Goal: Task Accomplishment & Management: Manage account settings

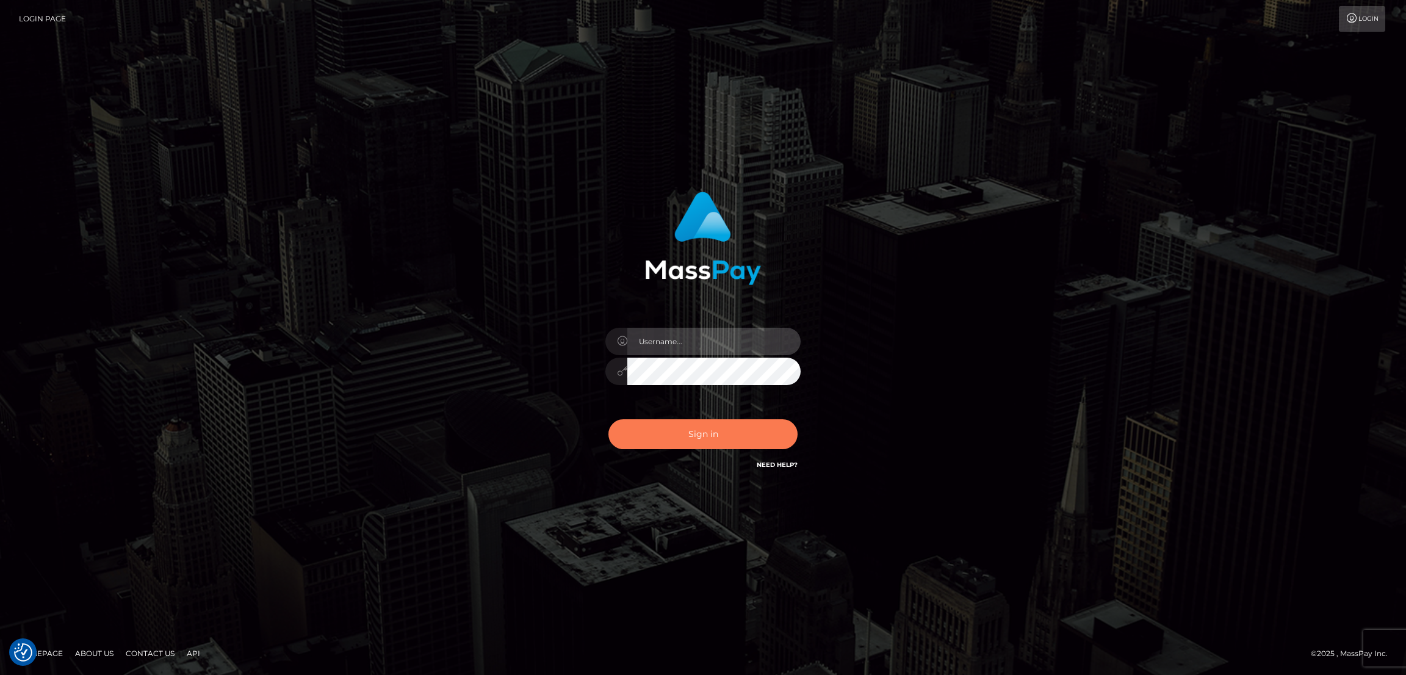
type input "by.es2"
click at [731, 425] on button "Sign in" at bounding box center [703, 434] width 189 height 30
type input "by.es2"
click at [720, 437] on button "Sign in" at bounding box center [703, 434] width 189 height 30
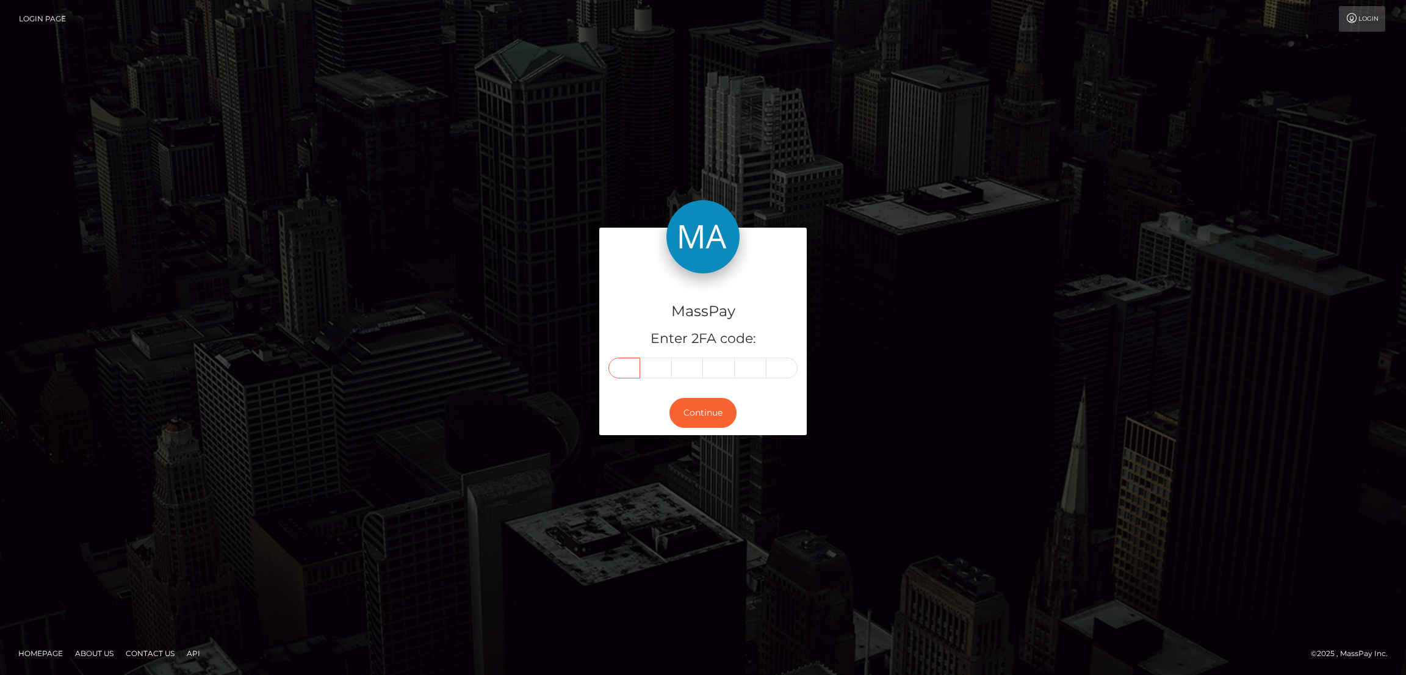
click at [629, 362] on input "text" at bounding box center [625, 368] width 32 height 21
paste input "2"
type input "2"
type input "4"
type input "6"
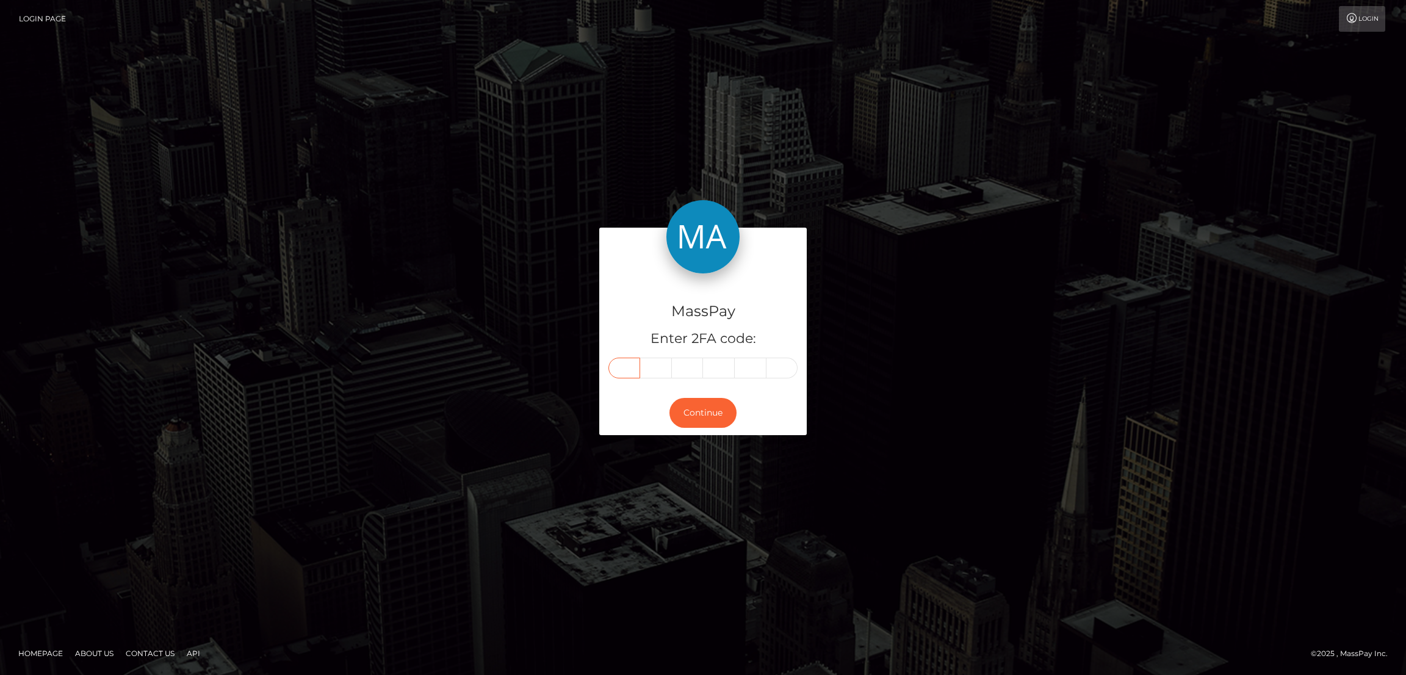
type input "3"
type input "7"
type input "0"
click at [704, 413] on button "Continue" at bounding box center [703, 413] width 67 height 30
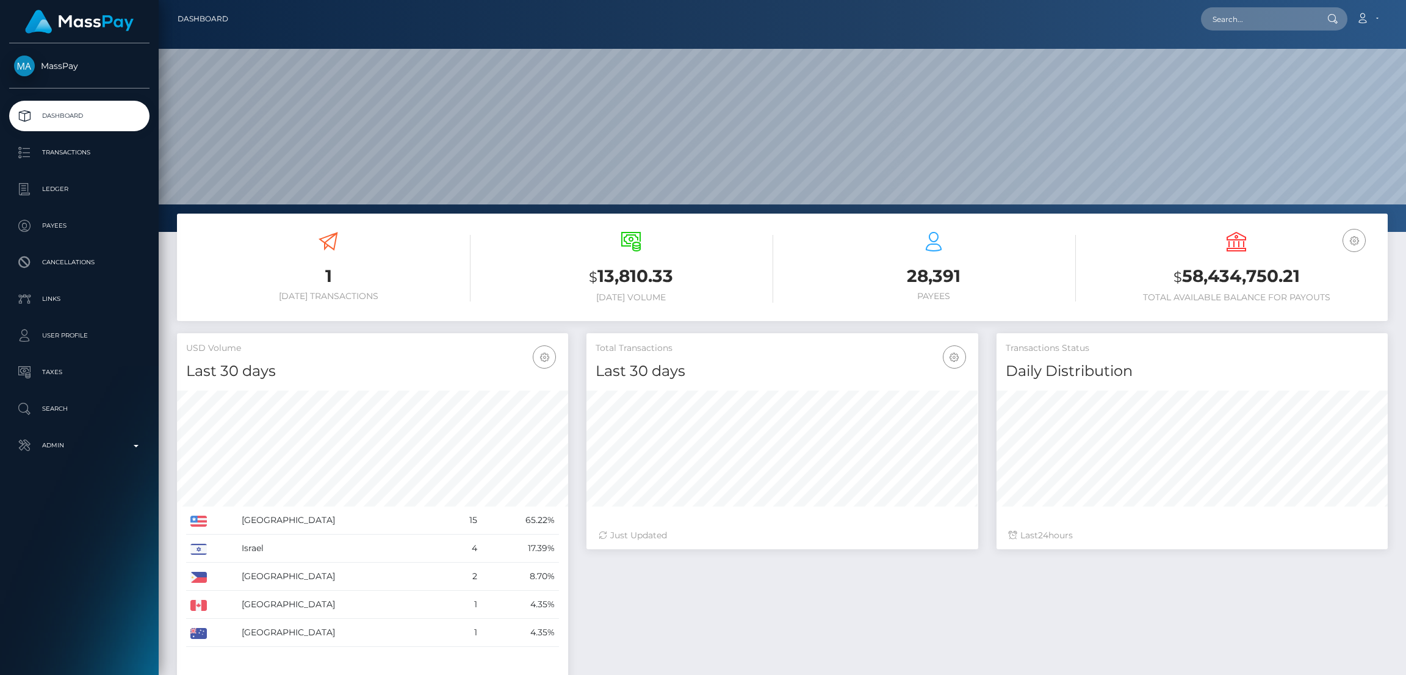
scroll to position [217, 391]
click at [1274, 15] on input "text" at bounding box center [1258, 18] width 115 height 23
paste input "katelynncasaus89@hotmail.com"
type input "katelynncasaus89@hotmail.com"
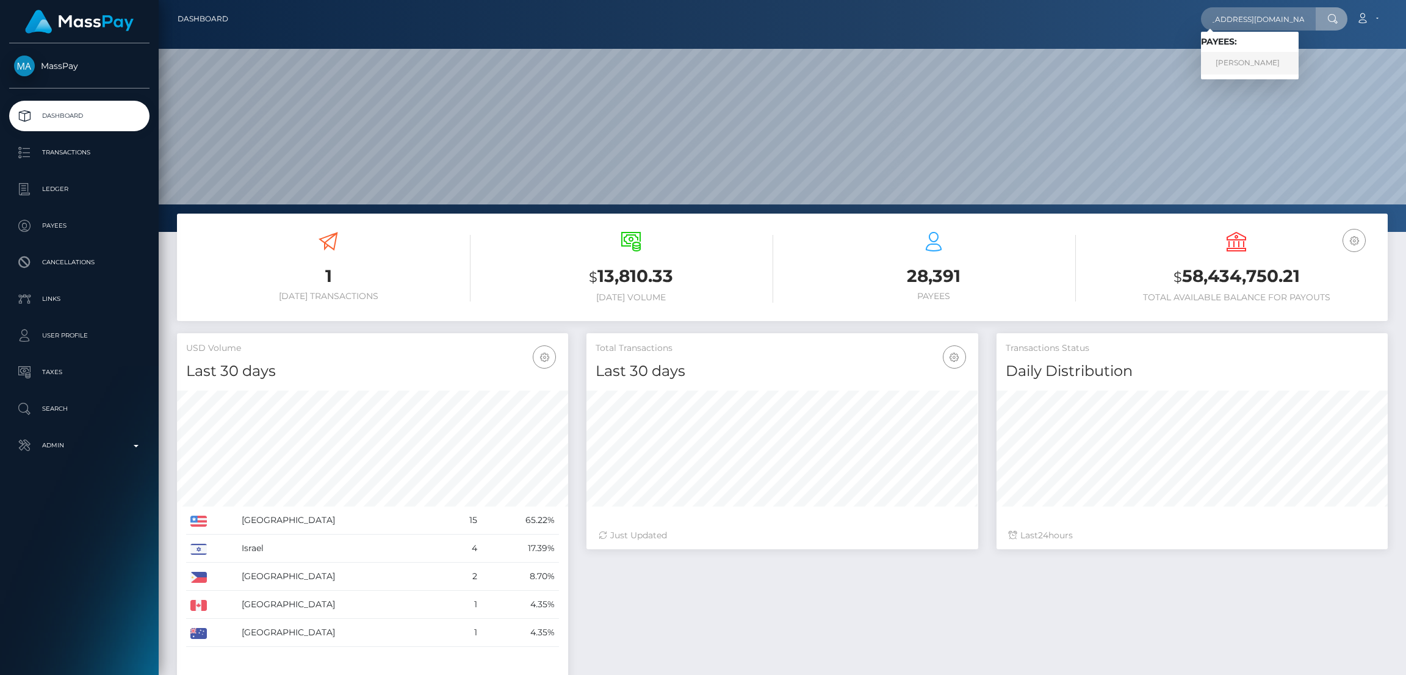
click at [1241, 57] on link "Laura meekers" at bounding box center [1250, 63] width 98 height 23
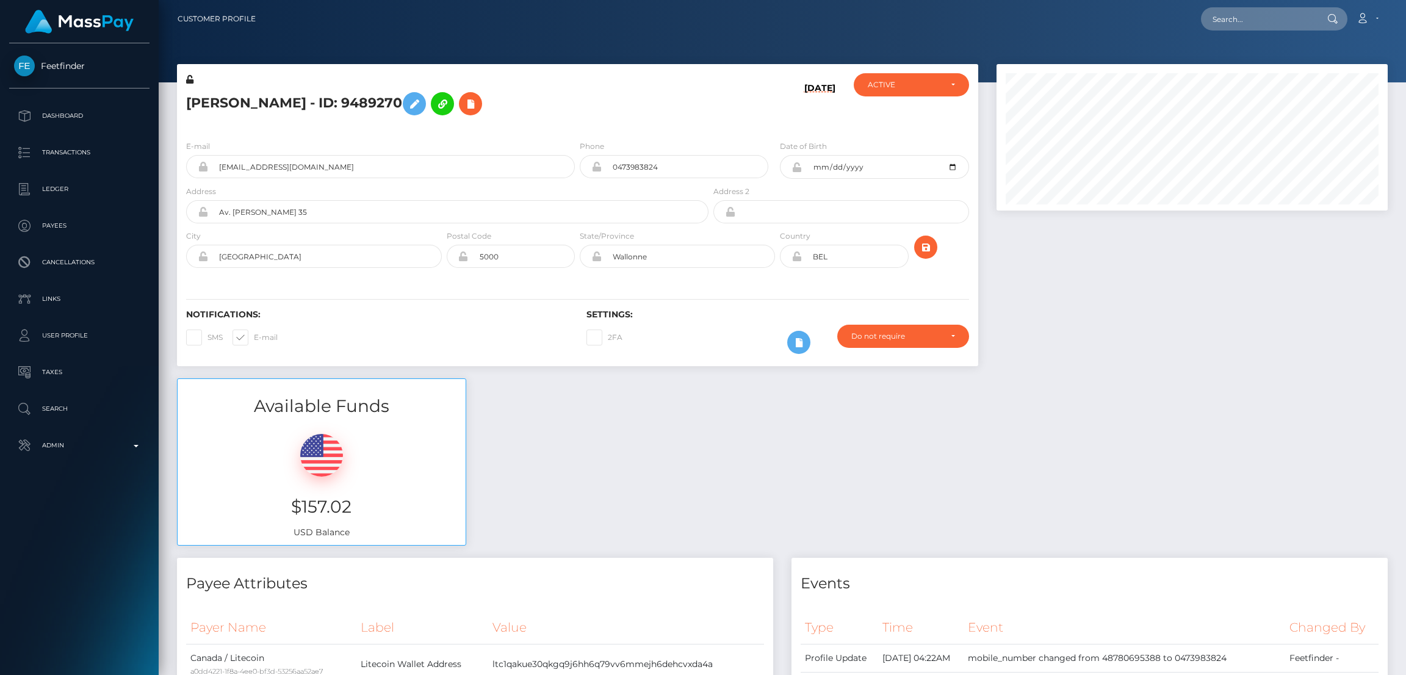
scroll to position [146, 391]
click at [251, 99] on h5 "Laura meekers - ID: 9489270" at bounding box center [444, 103] width 516 height 35
copy h5 "Laura meekers - ID: 9489270"
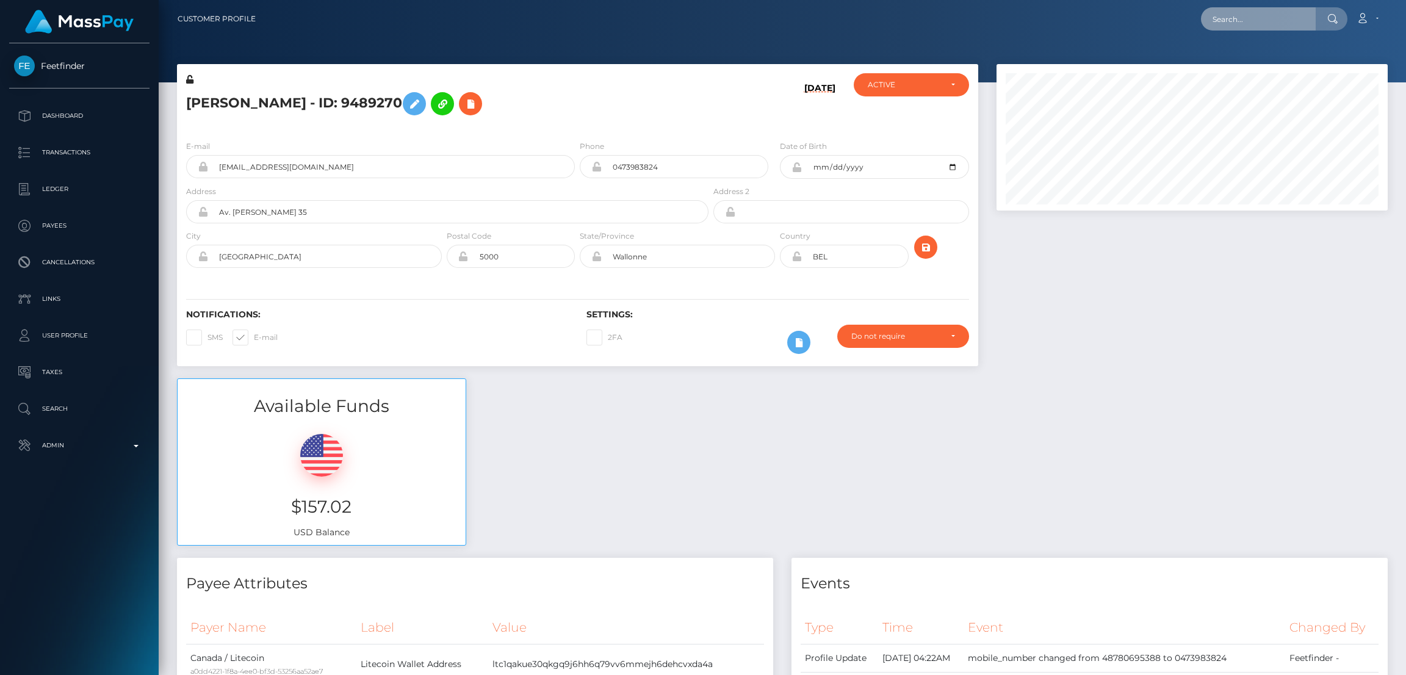
click at [1232, 15] on input "text" at bounding box center [1258, 18] width 115 height 23
paste input "faustinaroyale@gmail.com"
click at [1250, 20] on input "faustinaroyale@gmail.com" at bounding box center [1258, 18] width 115 height 23
paste input "yhumiemoral"
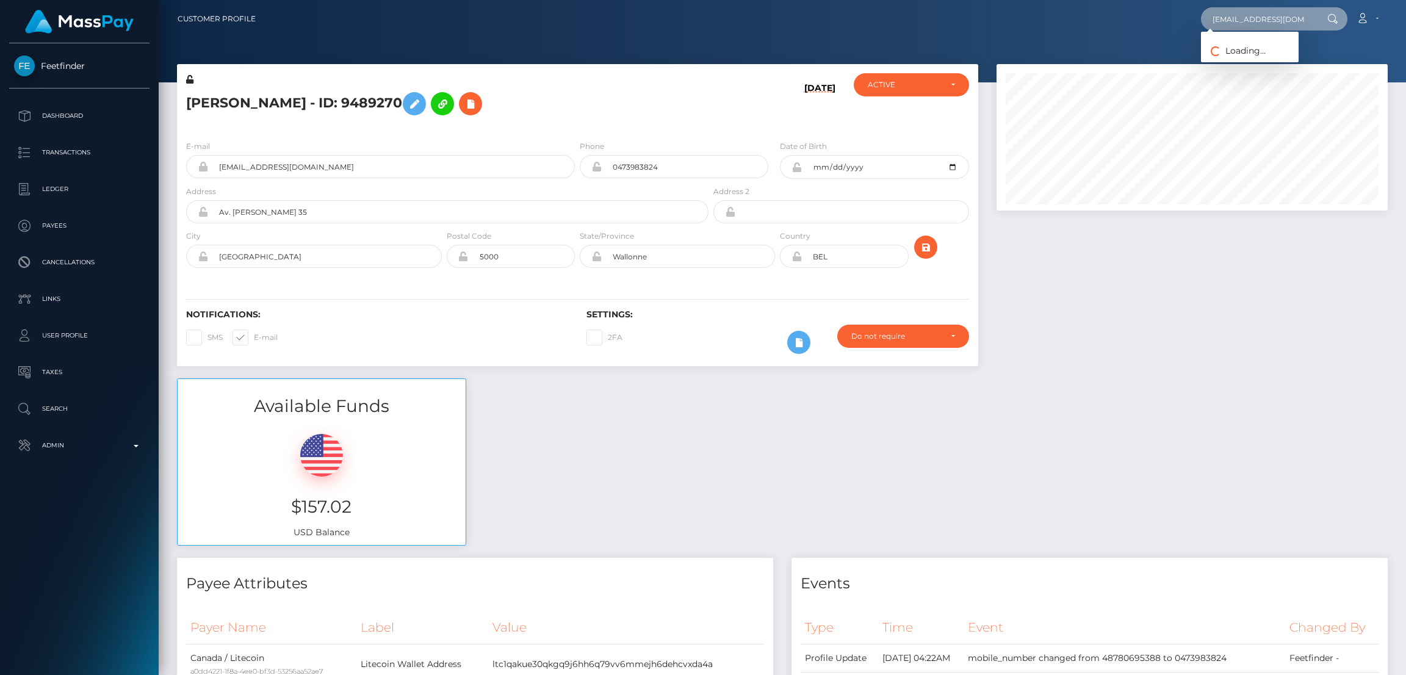
scroll to position [0, 5]
type input "yhumiemoral@gmail.com"
click at [1232, 60] on link "JERRYSON GAYONA MORAL" at bounding box center [1262, 63] width 123 height 23
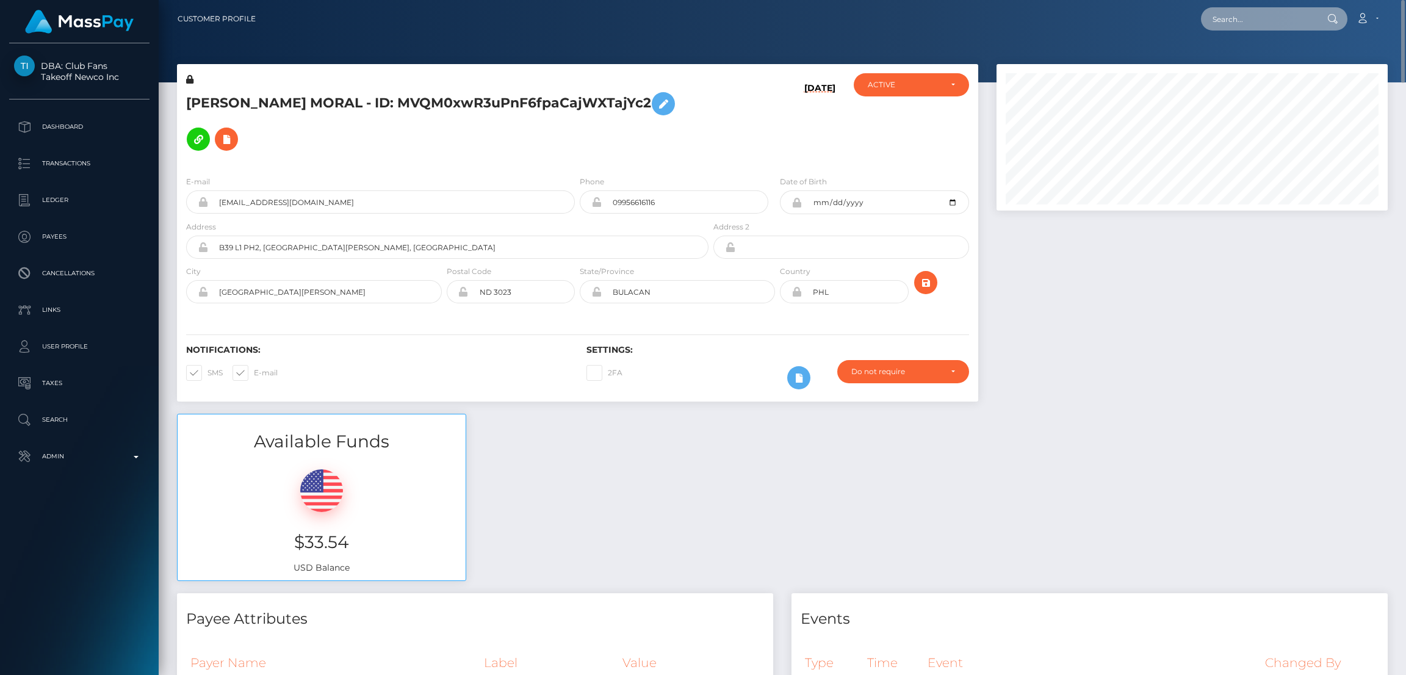
click at [1250, 18] on input "text" at bounding box center [1258, 18] width 115 height 23
paste input "marrac2047@gmail.com"
type input "marrac2047@gmail.com"
click at [1248, 58] on link "SAMARRA RAE CHESSER" at bounding box center [1250, 63] width 98 height 23
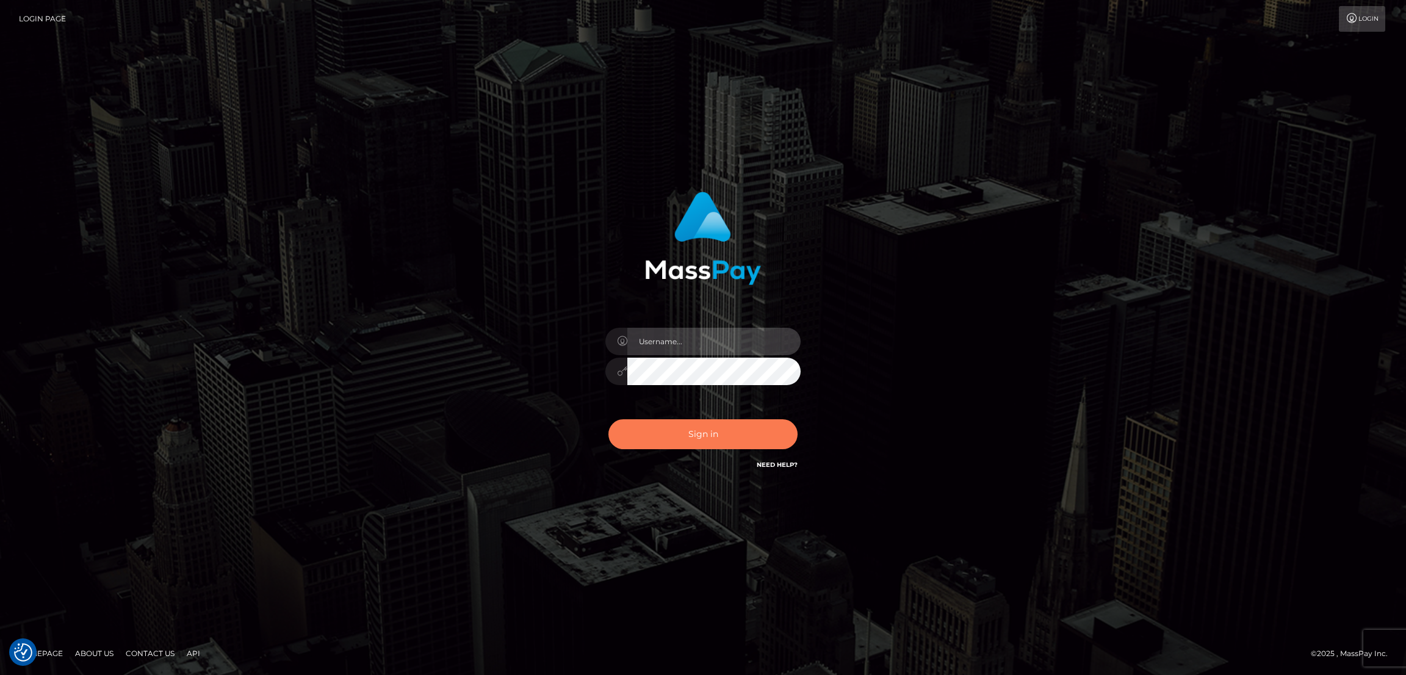
type input "by.es2"
click at [706, 437] on button "Sign in" at bounding box center [703, 434] width 189 height 30
type input "by.es2"
click at [709, 437] on button "Sign in" at bounding box center [703, 434] width 189 height 30
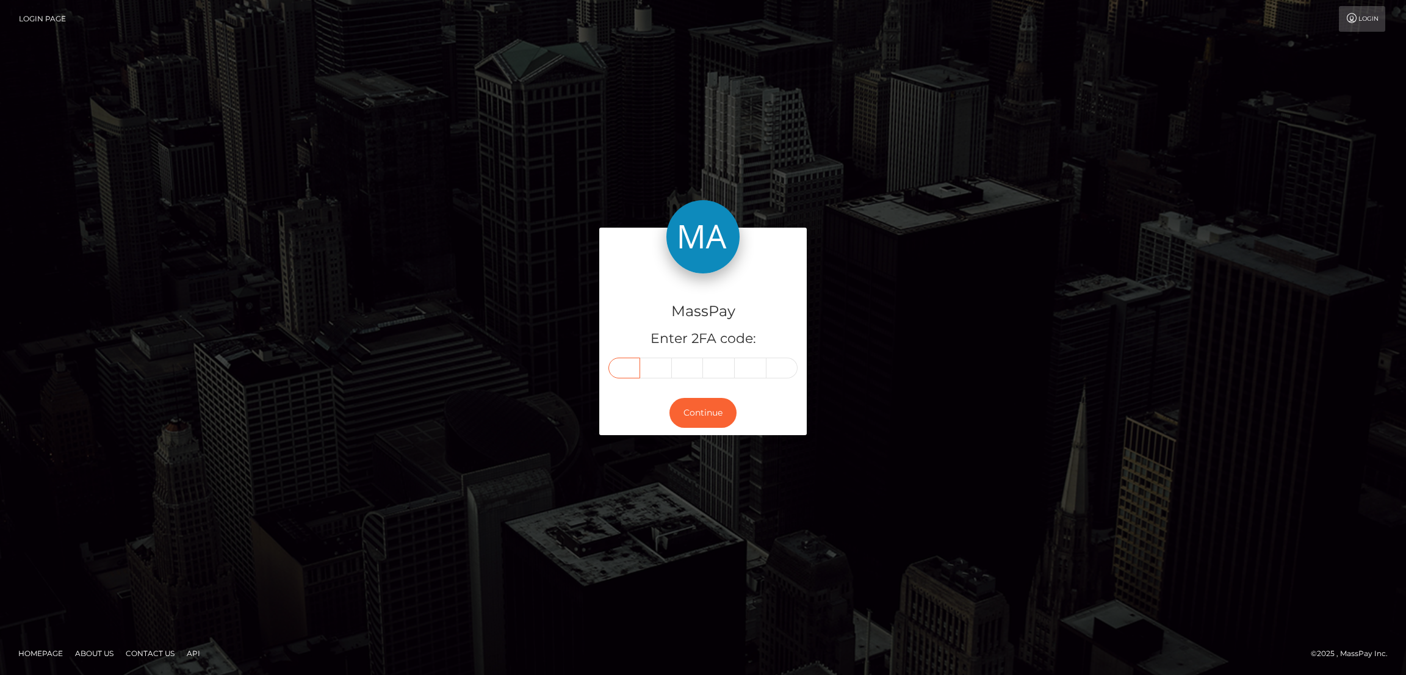
click at [631, 364] on input "text" at bounding box center [625, 368] width 32 height 21
paste input "8"
type input "8"
type input "0"
type input "5"
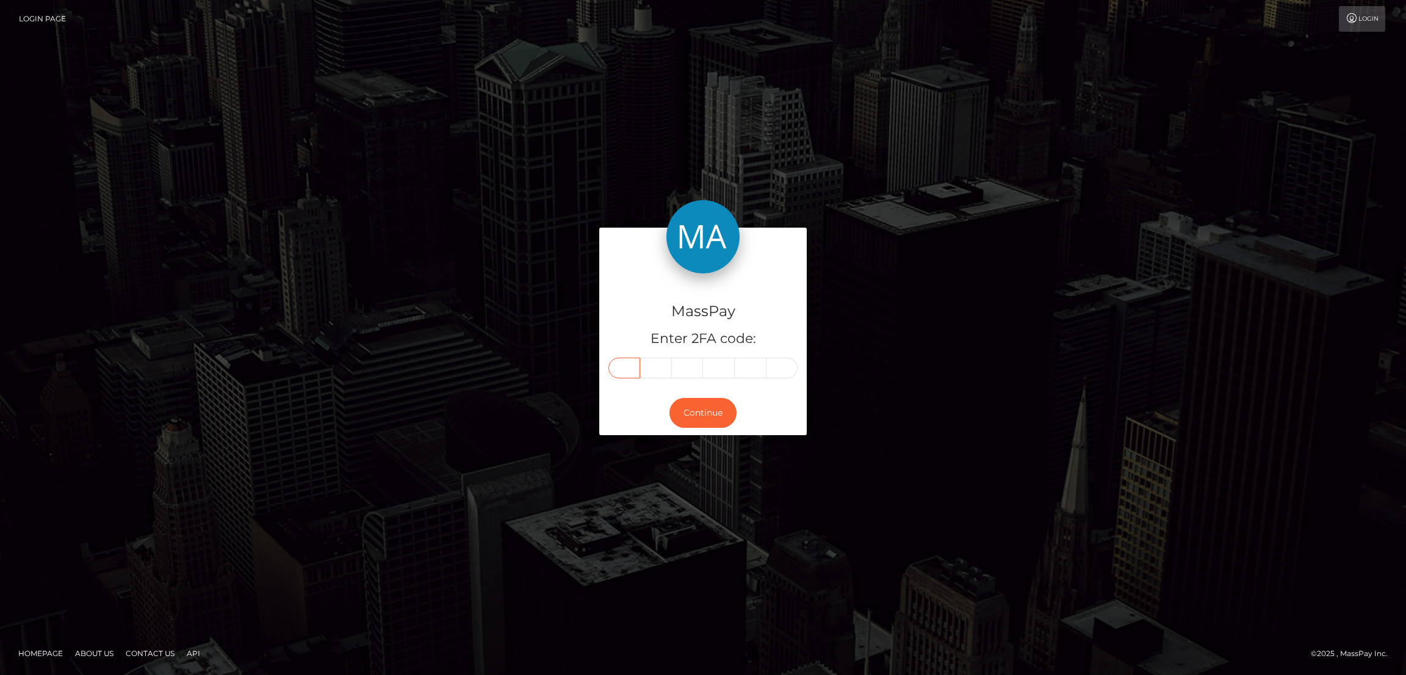
type input "0"
type input "2"
type input "1"
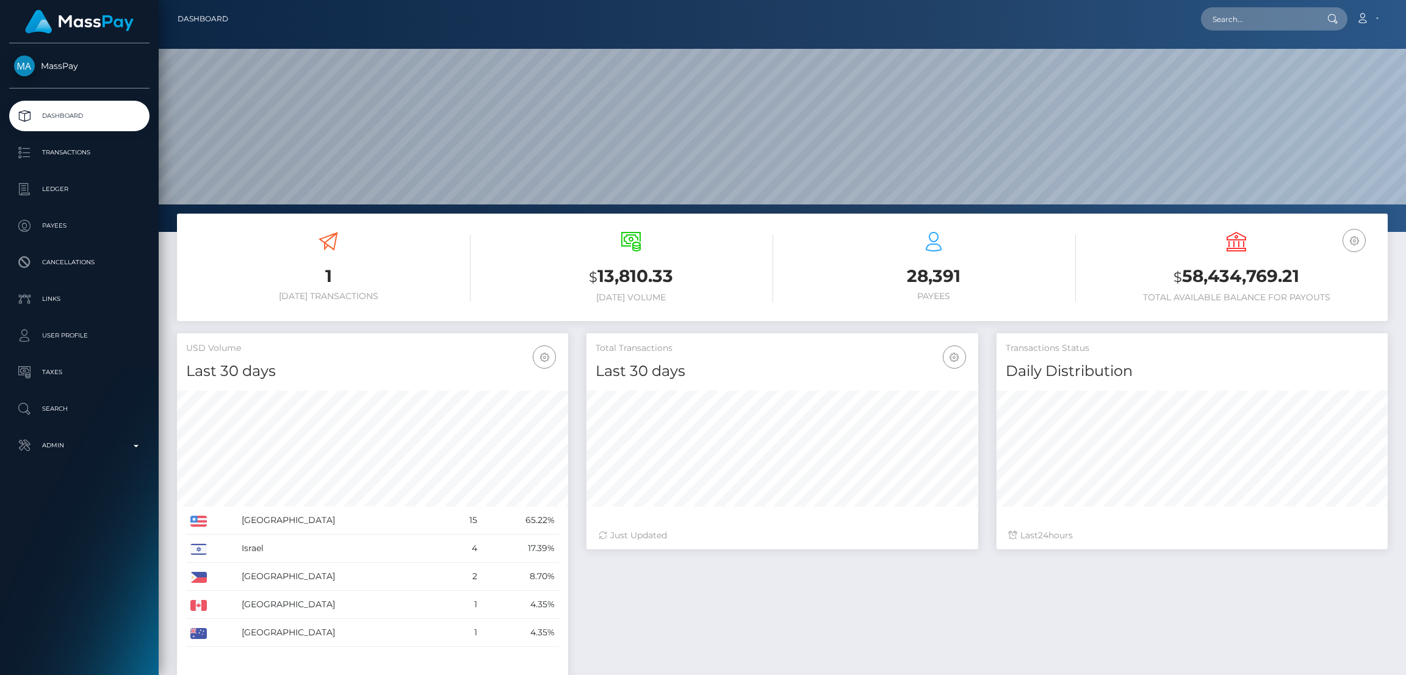
scroll to position [217, 391]
click at [1253, 31] on div "Loading... Loading... Account Edit Profile Logout" at bounding box center [812, 19] width 1149 height 26
click at [1261, 18] on input "text" at bounding box center [1258, 18] width 115 height 23
paste input "[EMAIL_ADDRESS][DOMAIN_NAME]"
type input "[EMAIL_ADDRESS][DOMAIN_NAME]"
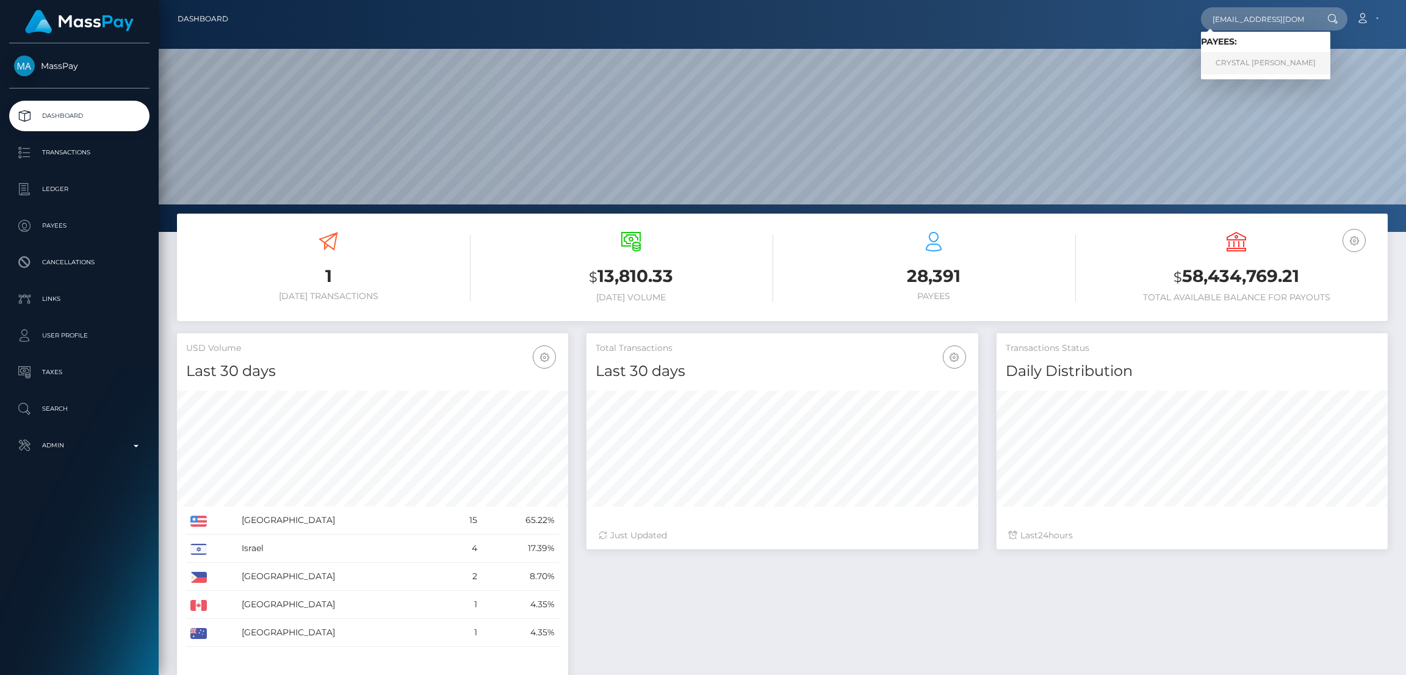
click at [1261, 60] on link "CRYSTAL [PERSON_NAME]" at bounding box center [1265, 63] width 129 height 23
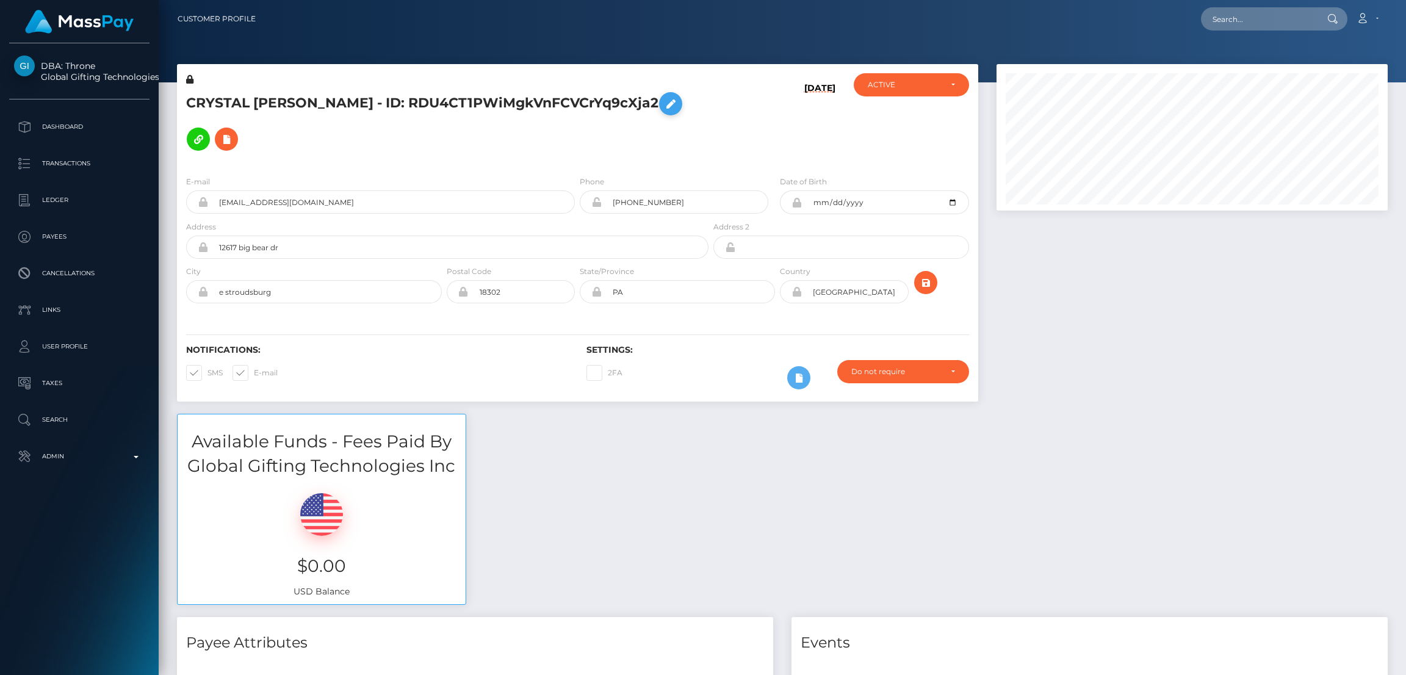
scroll to position [146, 391]
click at [678, 104] on icon at bounding box center [670, 103] width 15 height 15
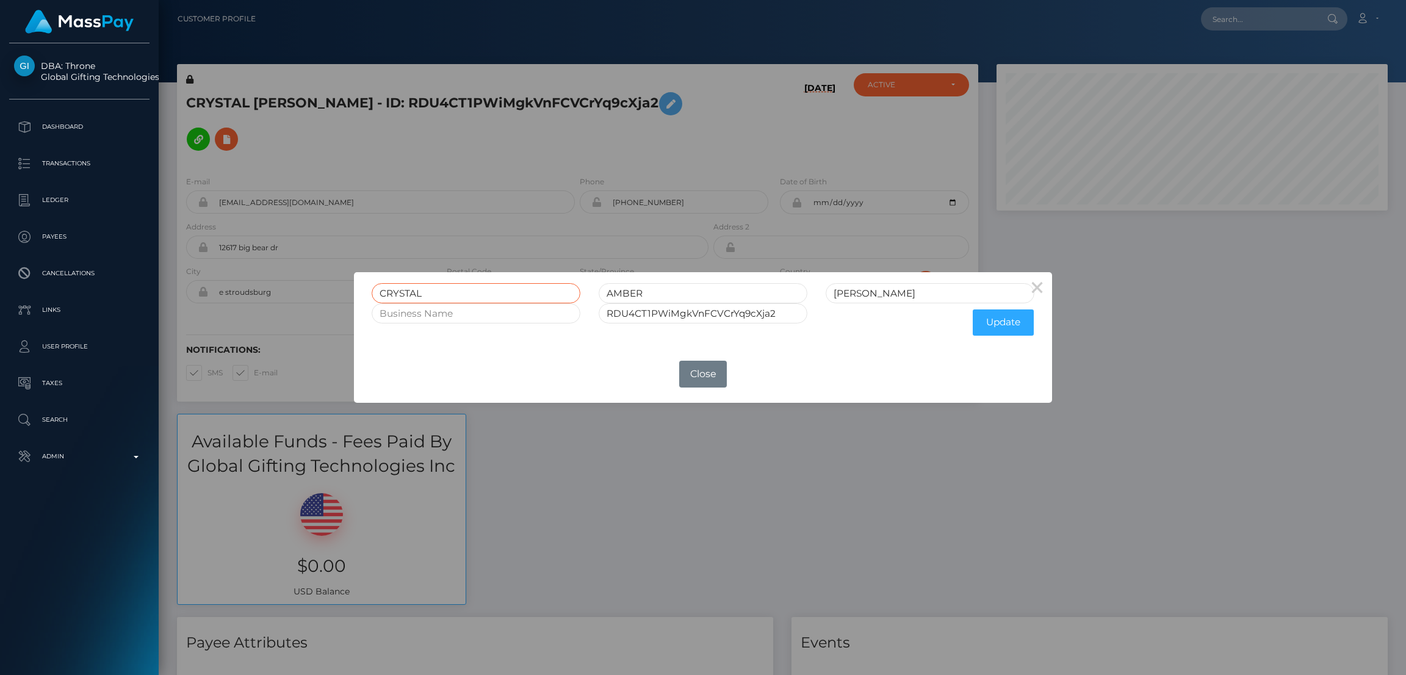
click at [406, 295] on input "CRYSTAL" at bounding box center [476, 293] width 209 height 20
click at [702, 374] on button "Close" at bounding box center [703, 374] width 48 height 27
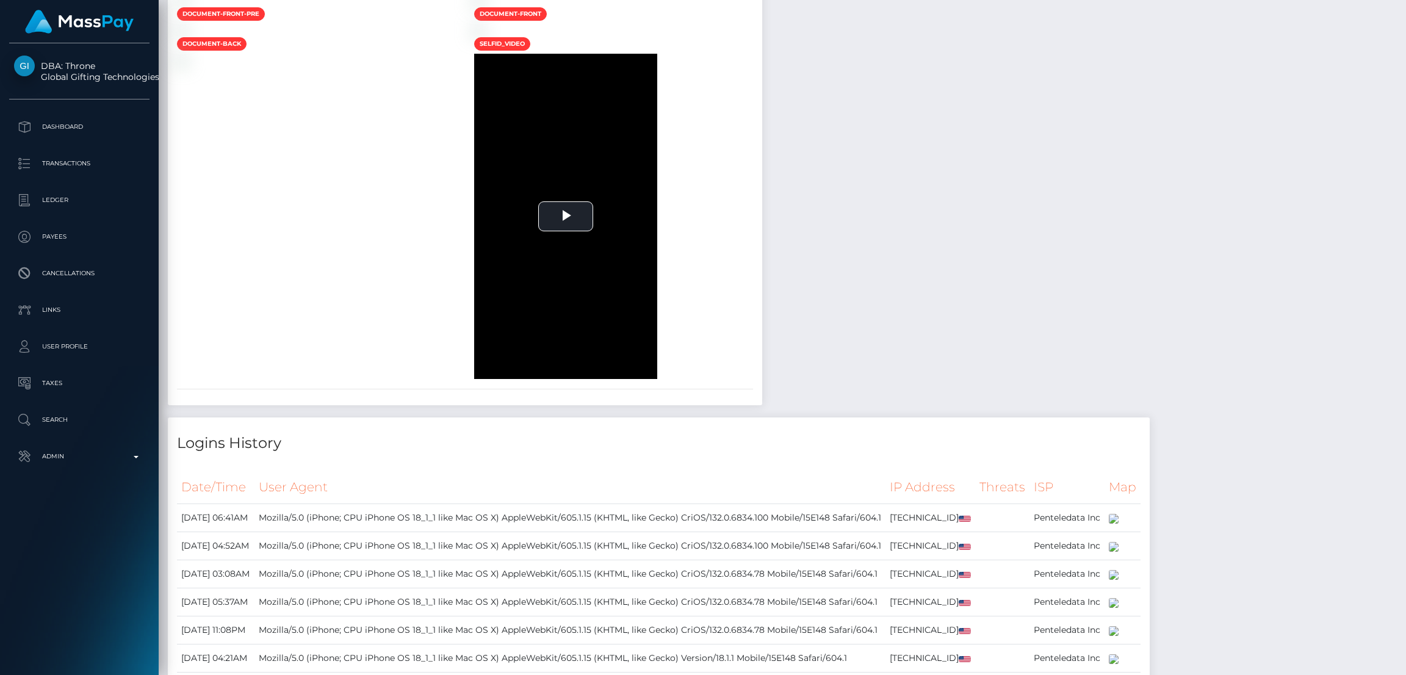
scroll to position [549, 0]
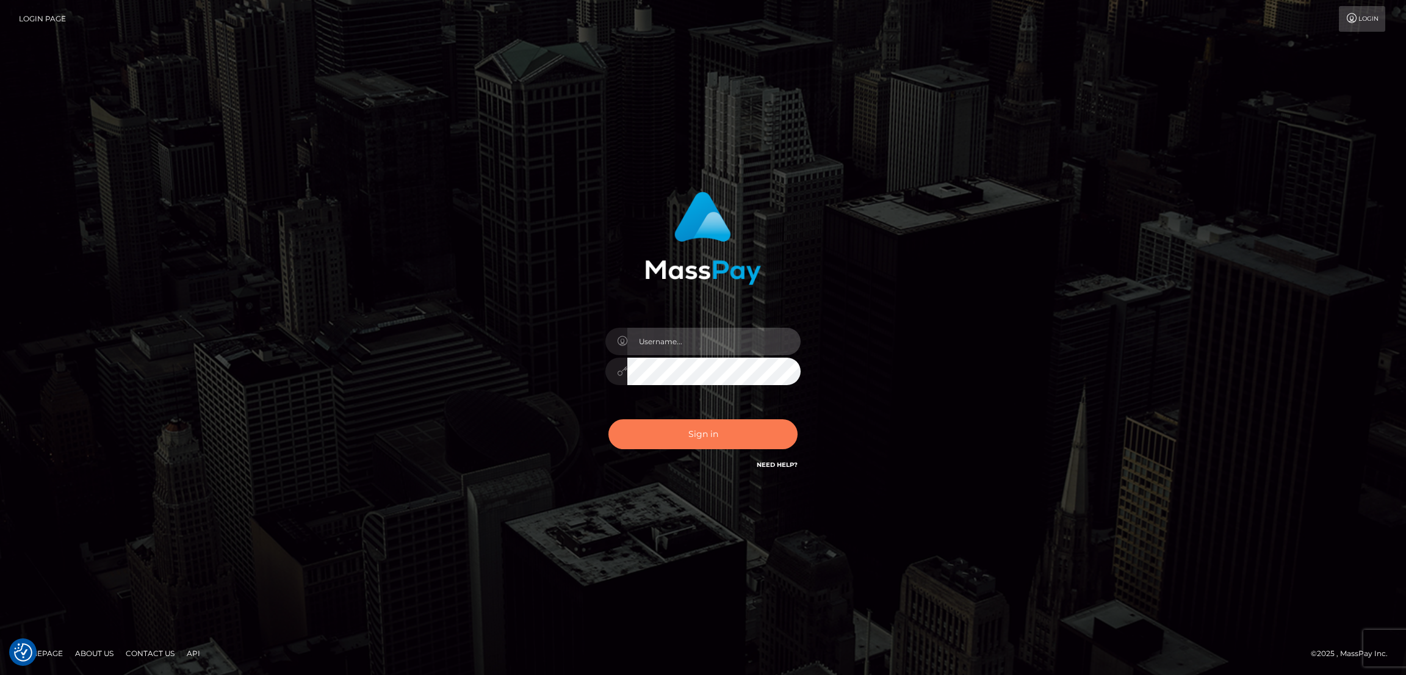
type input "by.es2"
click at [712, 439] on button "Sign in" at bounding box center [703, 434] width 189 height 30
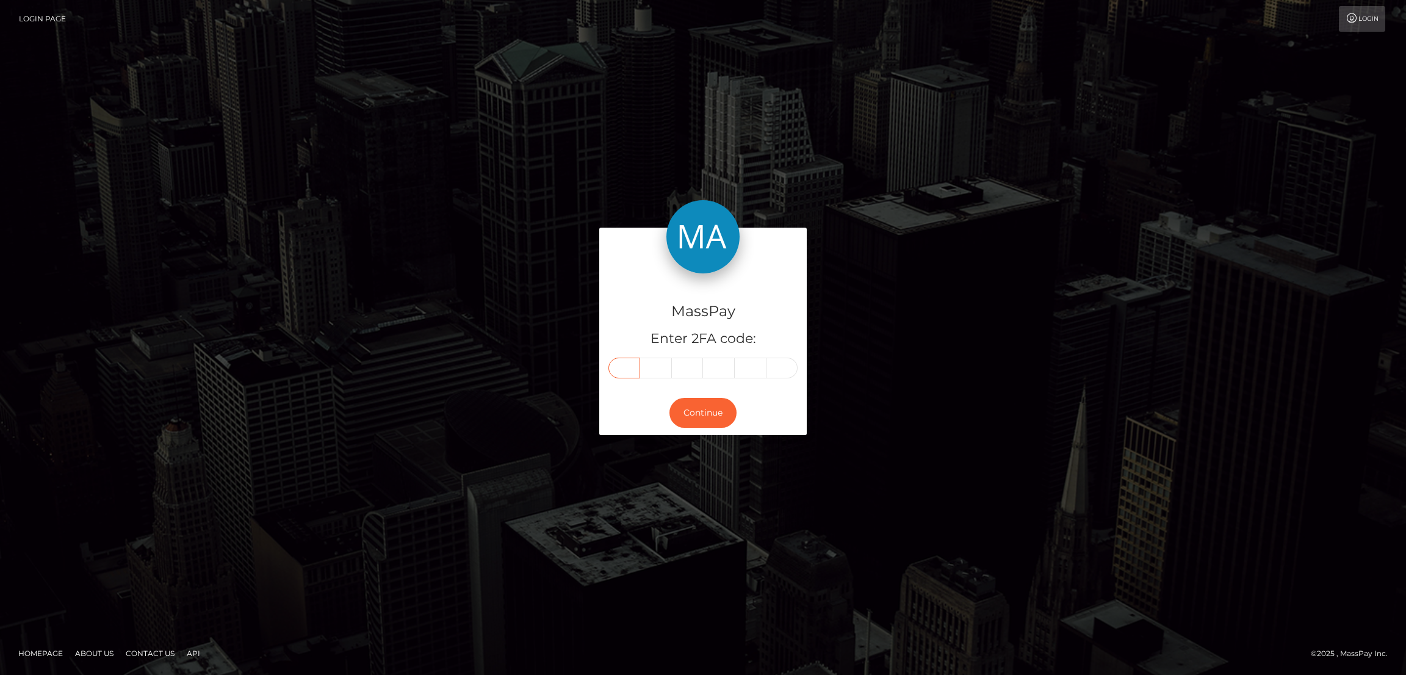
click at [621, 369] on input "text" at bounding box center [625, 368] width 32 height 21
paste input "3"
type input "3"
type input "2"
type input "8"
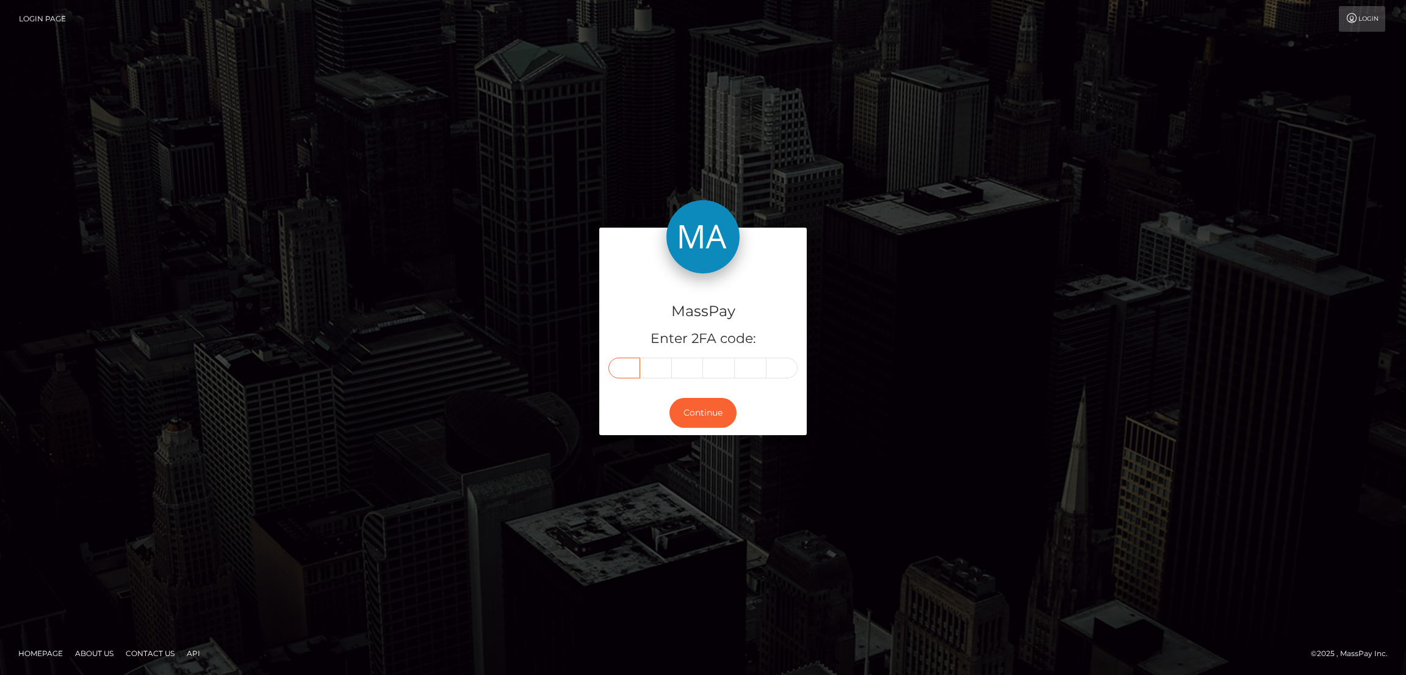
type input "2"
type input "5"
type input "1"
click at [691, 407] on button "Continue" at bounding box center [703, 413] width 67 height 30
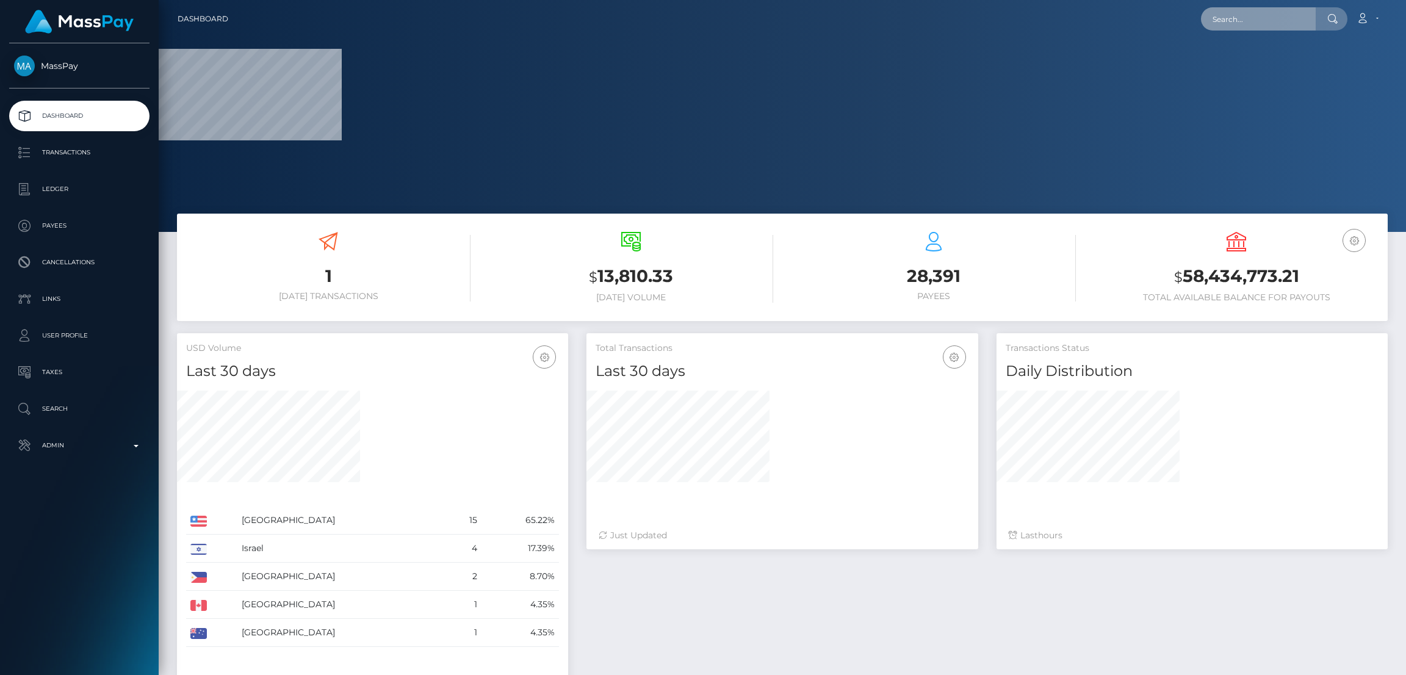
click at [1252, 16] on input "text" at bounding box center [1258, 18] width 115 height 23
paste input "[EMAIL_ADDRESS][DOMAIN_NAME]"
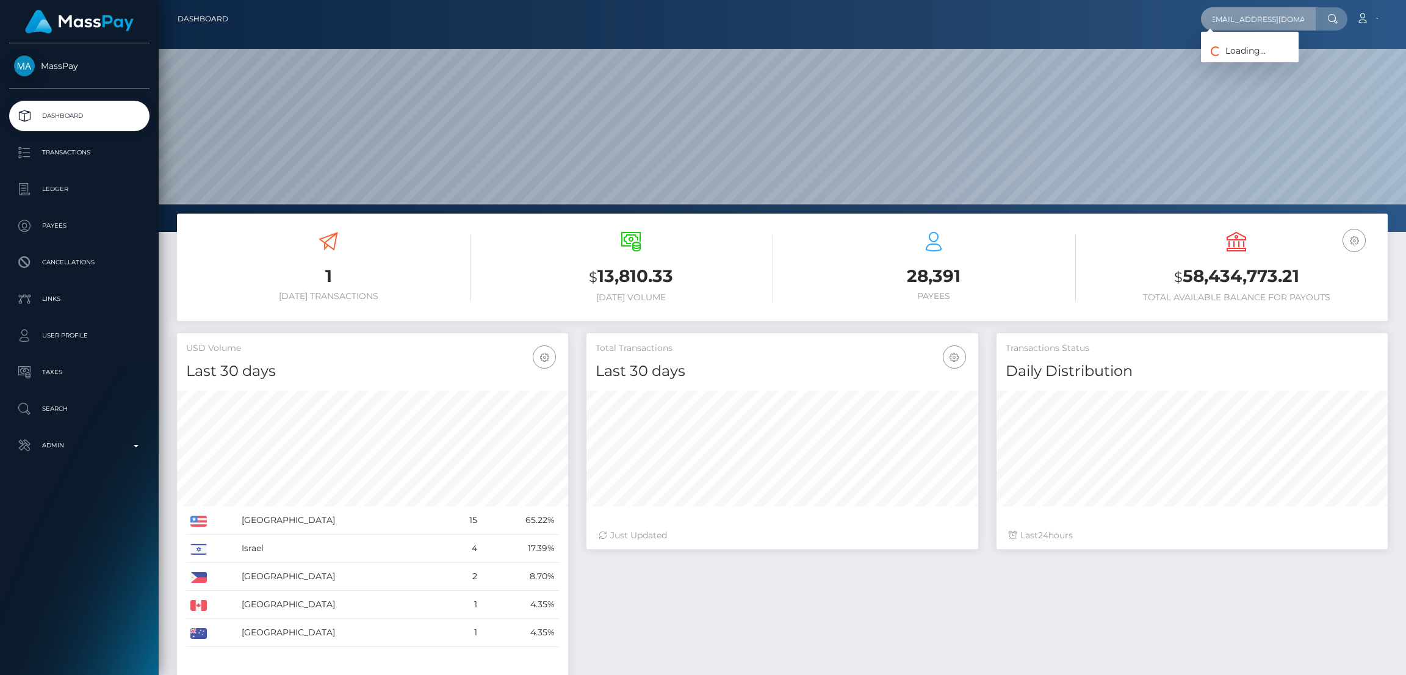
scroll to position [217, 391]
type input "[EMAIL_ADDRESS][DOMAIN_NAME]"
click at [1233, 59] on link "DERIYAH WHITFIELD" at bounding box center [1250, 63] width 98 height 23
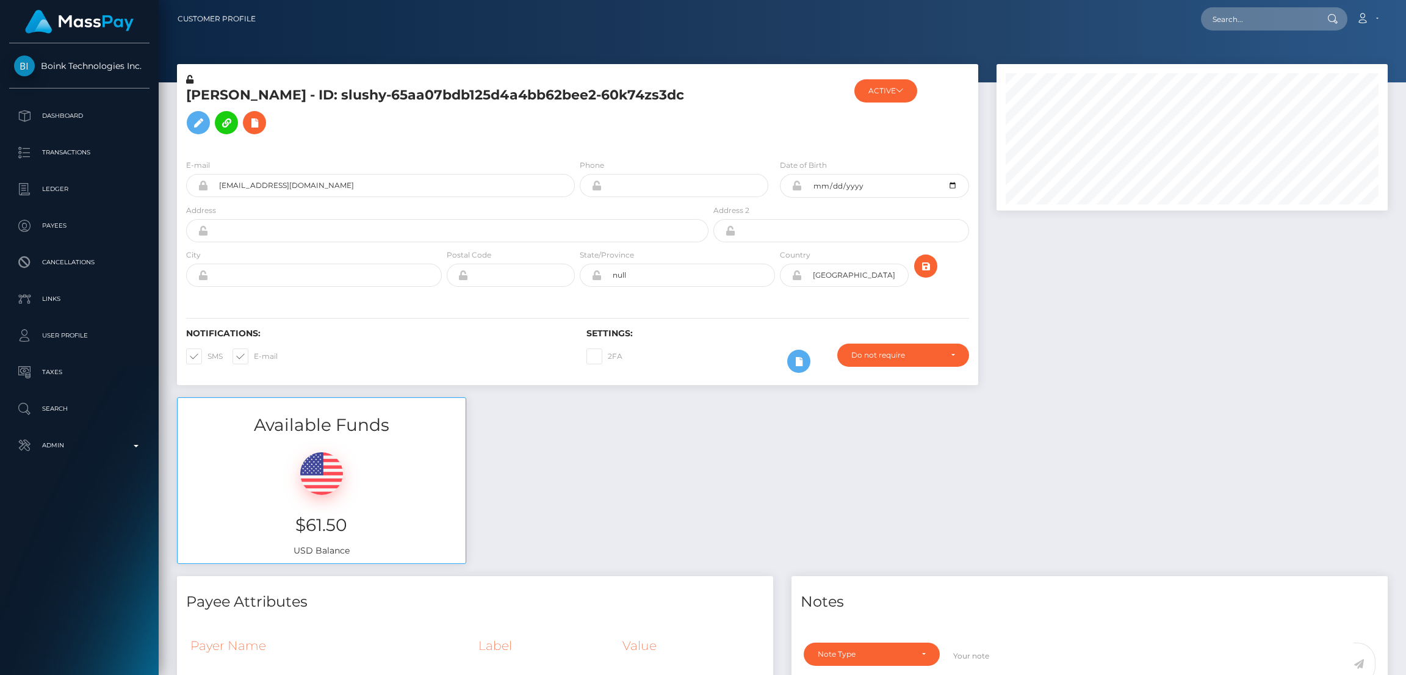
scroll to position [146, 391]
click at [210, 124] on button at bounding box center [198, 122] width 23 height 23
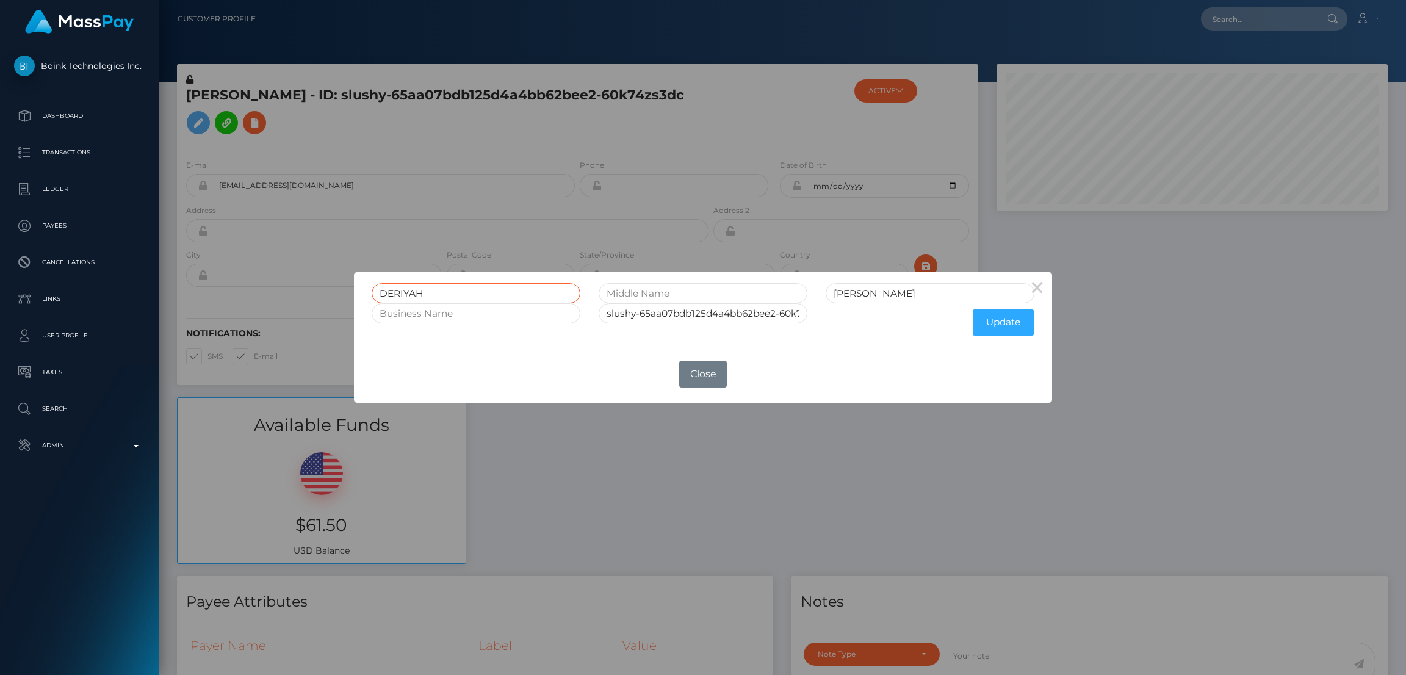
click at [409, 294] on input "DERIYAH" at bounding box center [476, 293] width 209 height 20
click at [693, 379] on button "Close" at bounding box center [703, 374] width 48 height 27
